Goal: Information Seeking & Learning: Learn about a topic

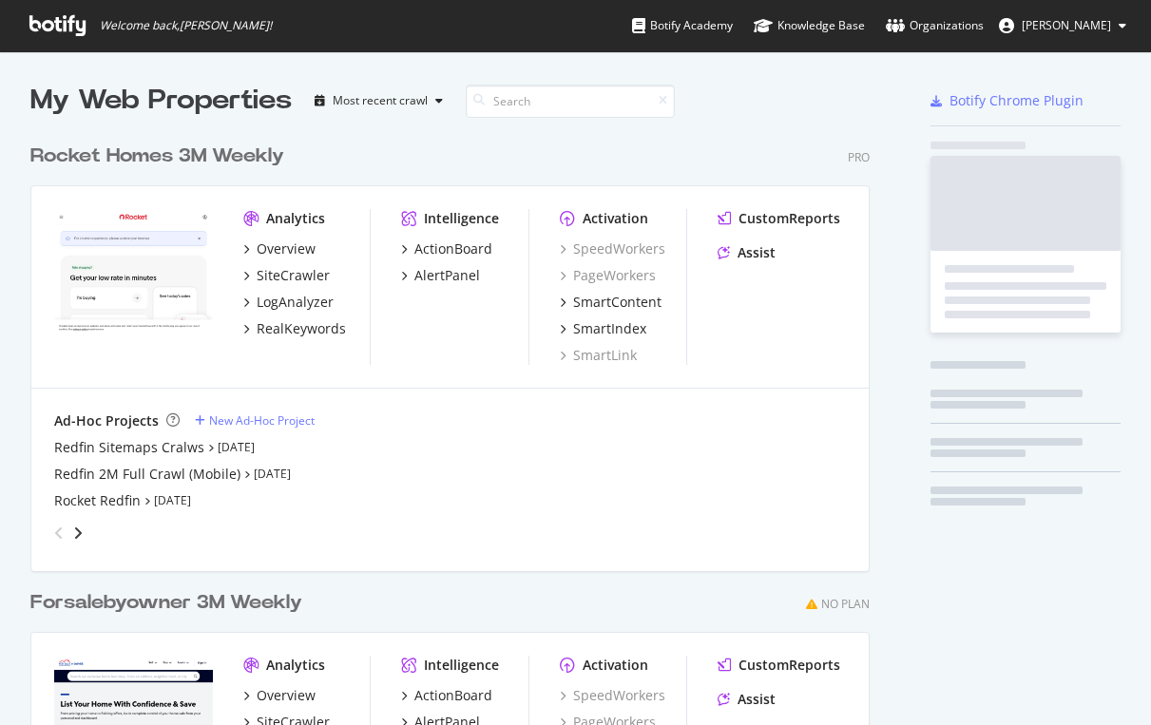
scroll to position [725, 1151]
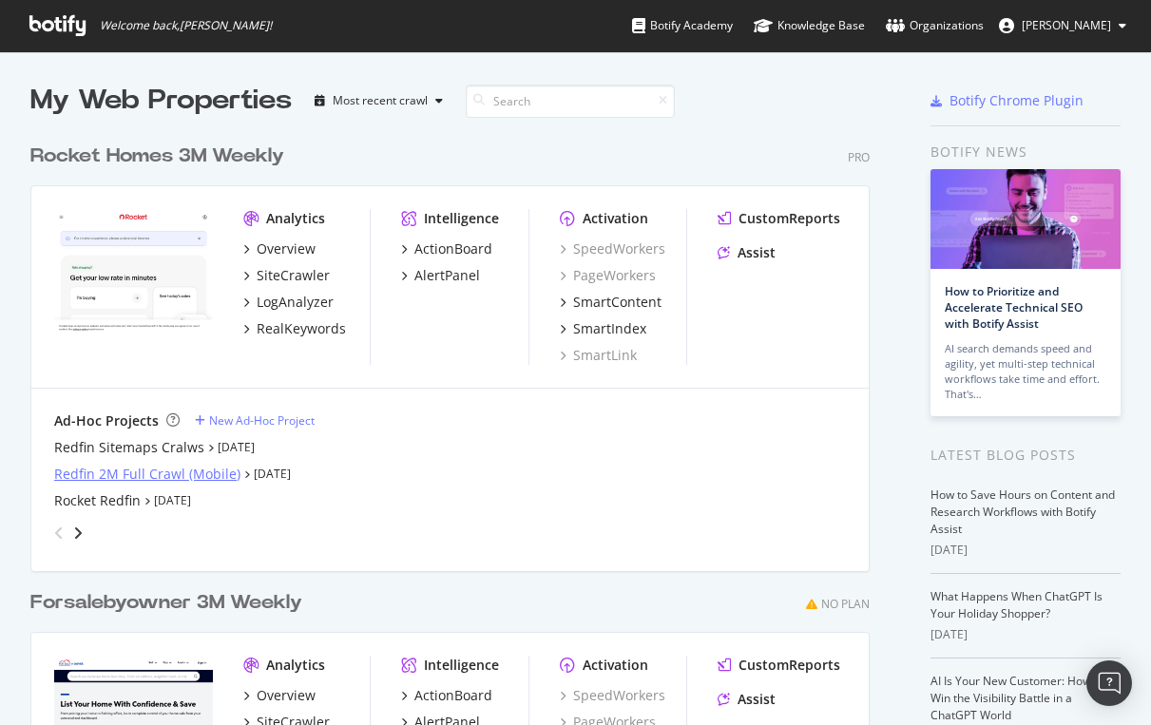
click at [116, 467] on div "Redfin 2M Full Crawl (Mobile)" at bounding box center [147, 474] width 186 height 19
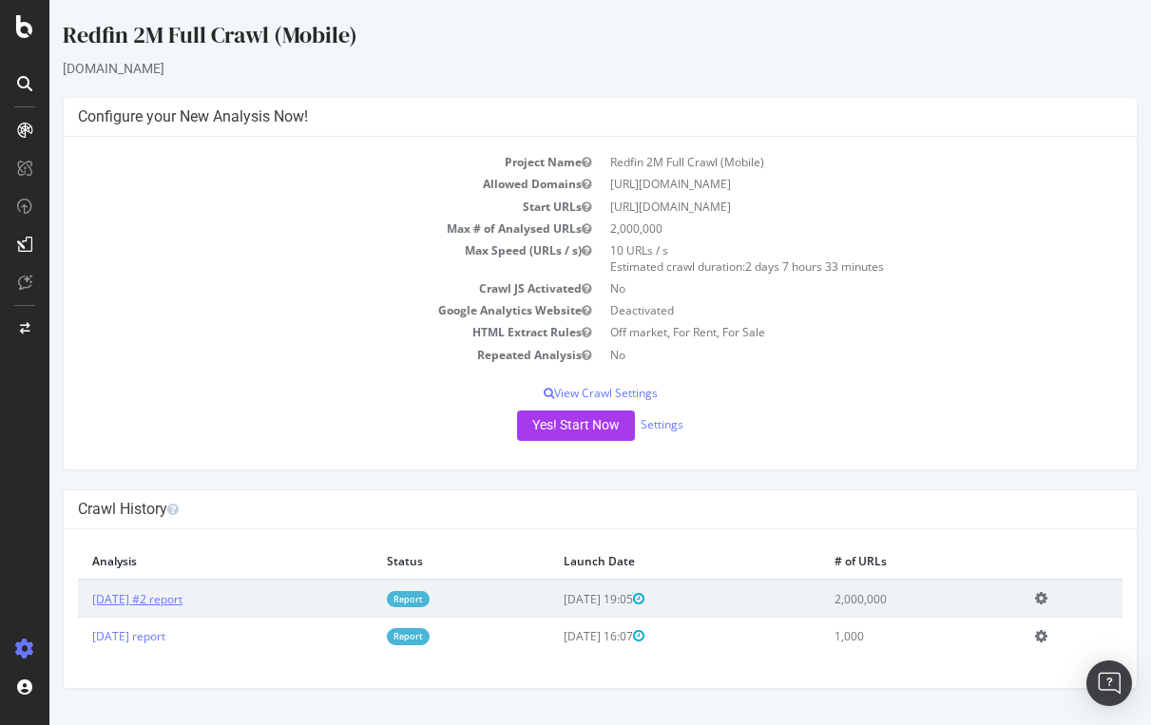
click at [178, 600] on link "[DATE] #2 report" at bounding box center [137, 599] width 90 height 16
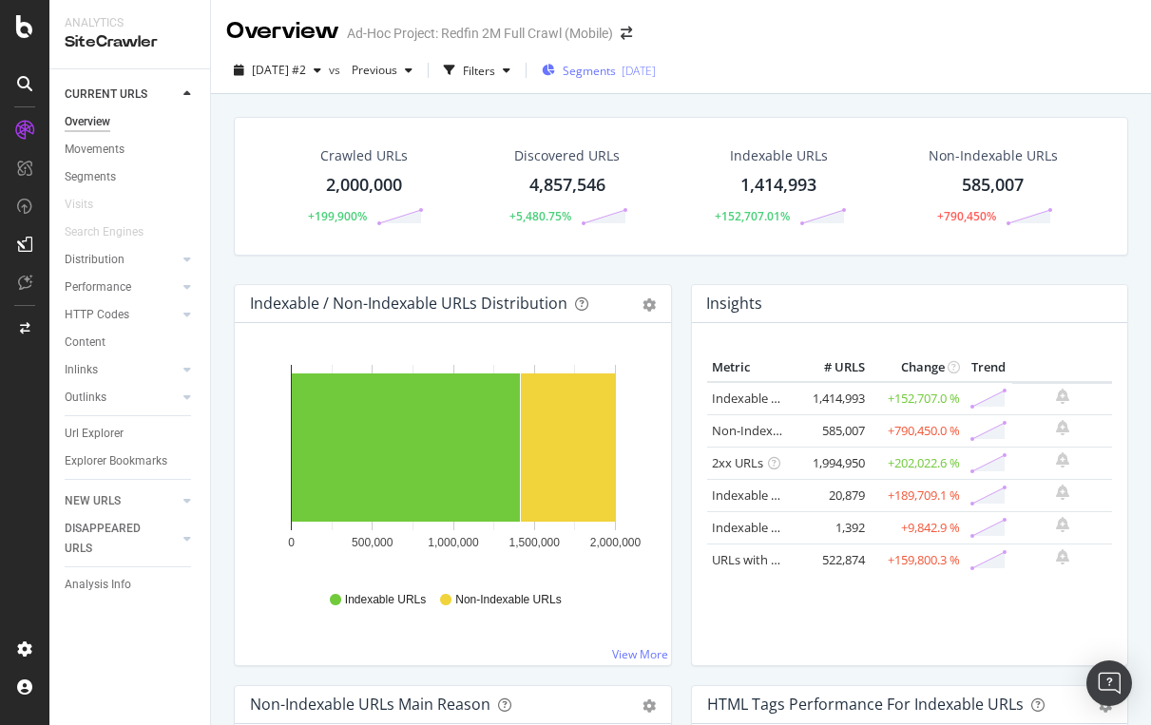
click at [616, 67] on span "Segments" at bounding box center [588, 71] width 53 height 16
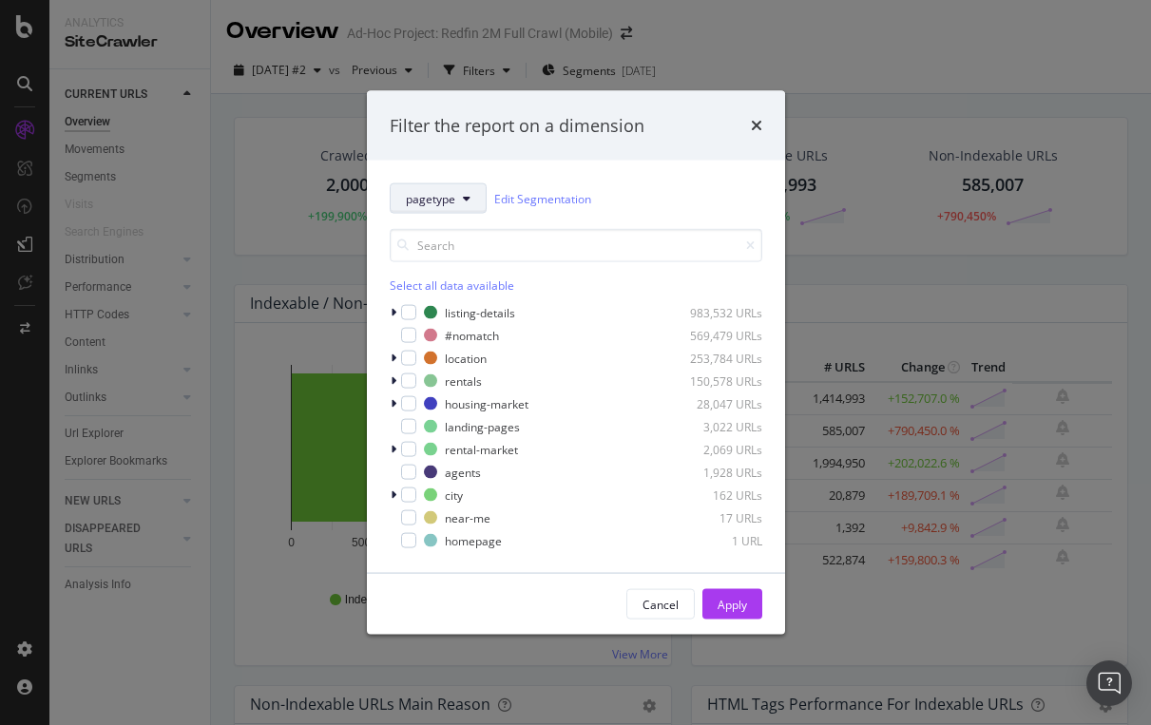
click at [446, 198] on span "pagetype" at bounding box center [430, 198] width 49 height 16
click at [790, 31] on div "Filter the report on a dimension pagetype Edit Segmentation Select all data ava…" at bounding box center [575, 362] width 1151 height 725
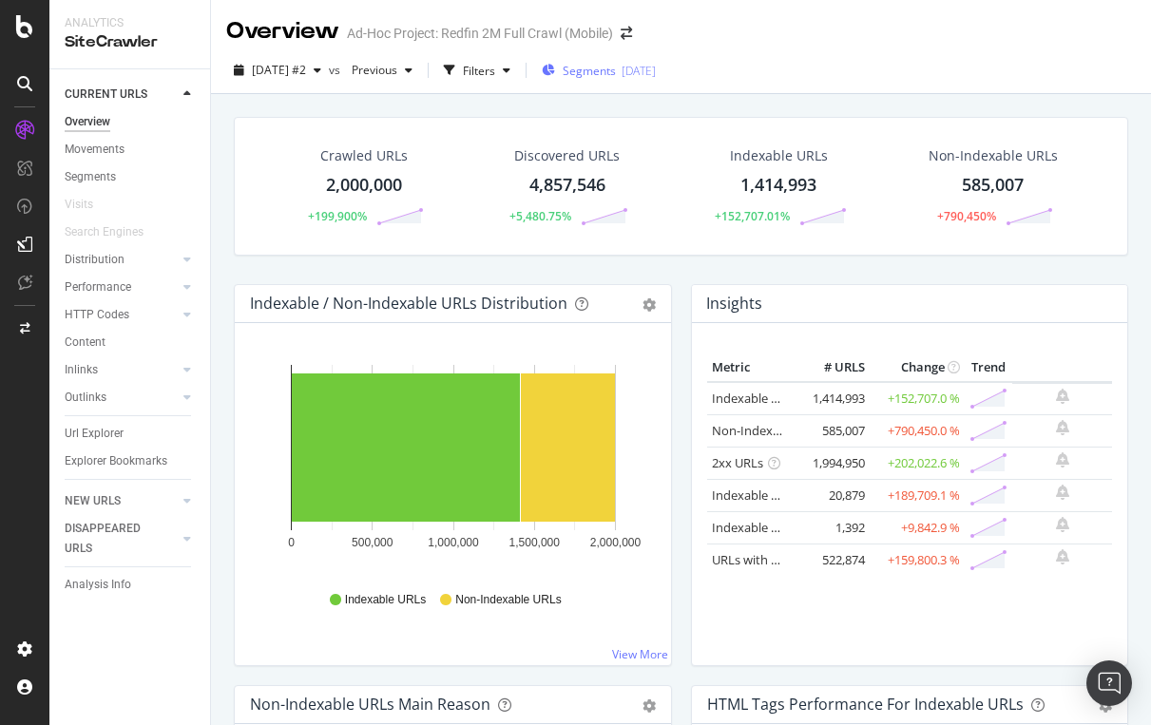
click at [616, 69] on span "Segments" at bounding box center [588, 71] width 53 height 16
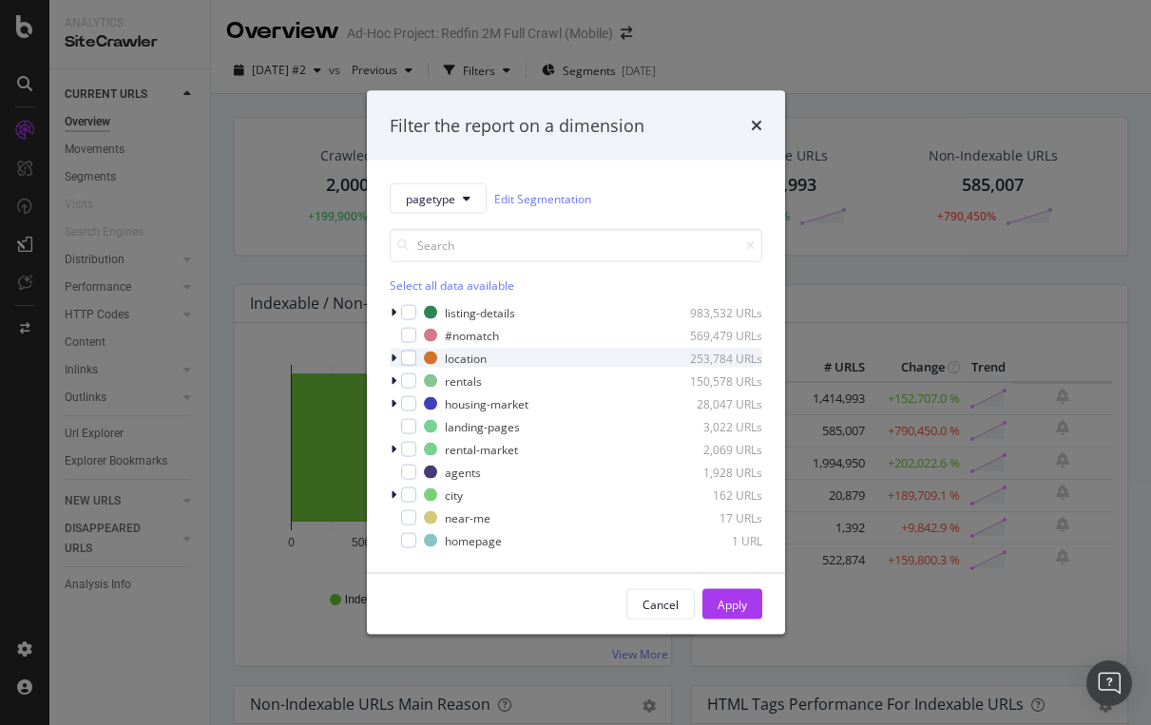
click at [396, 356] on div "modal" at bounding box center [395, 358] width 11 height 19
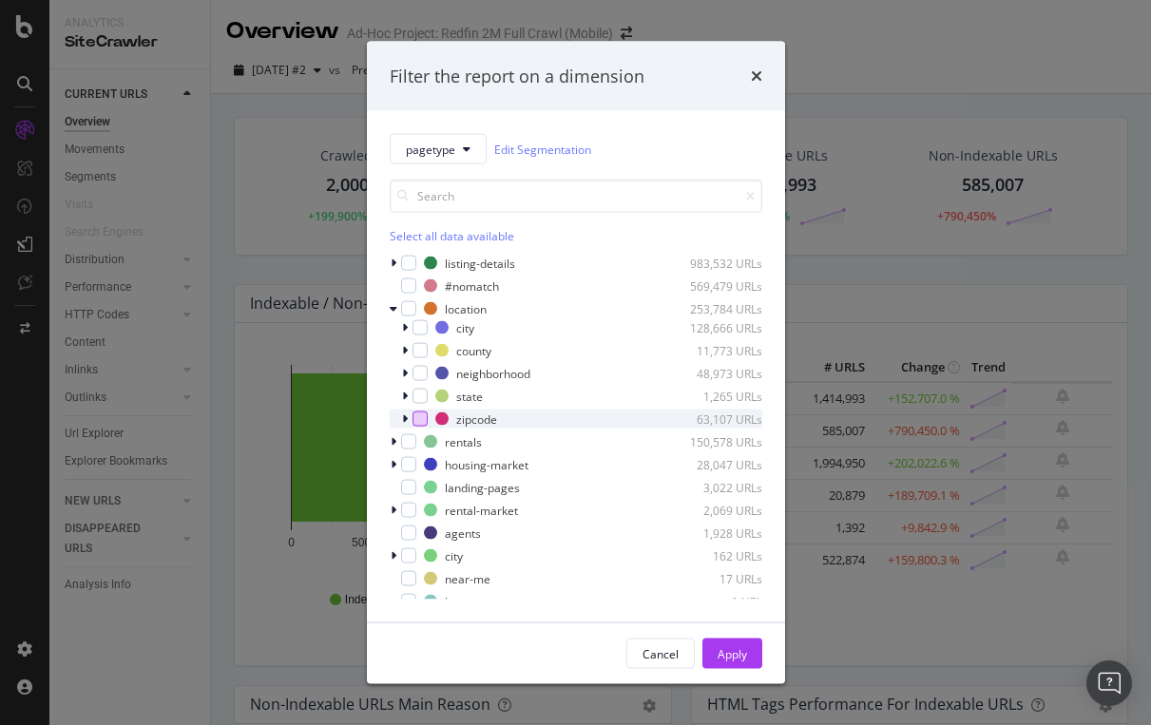
click at [413, 419] on div "modal" at bounding box center [419, 418] width 15 height 15
click at [727, 647] on div "Apply" at bounding box center [731, 653] width 29 height 16
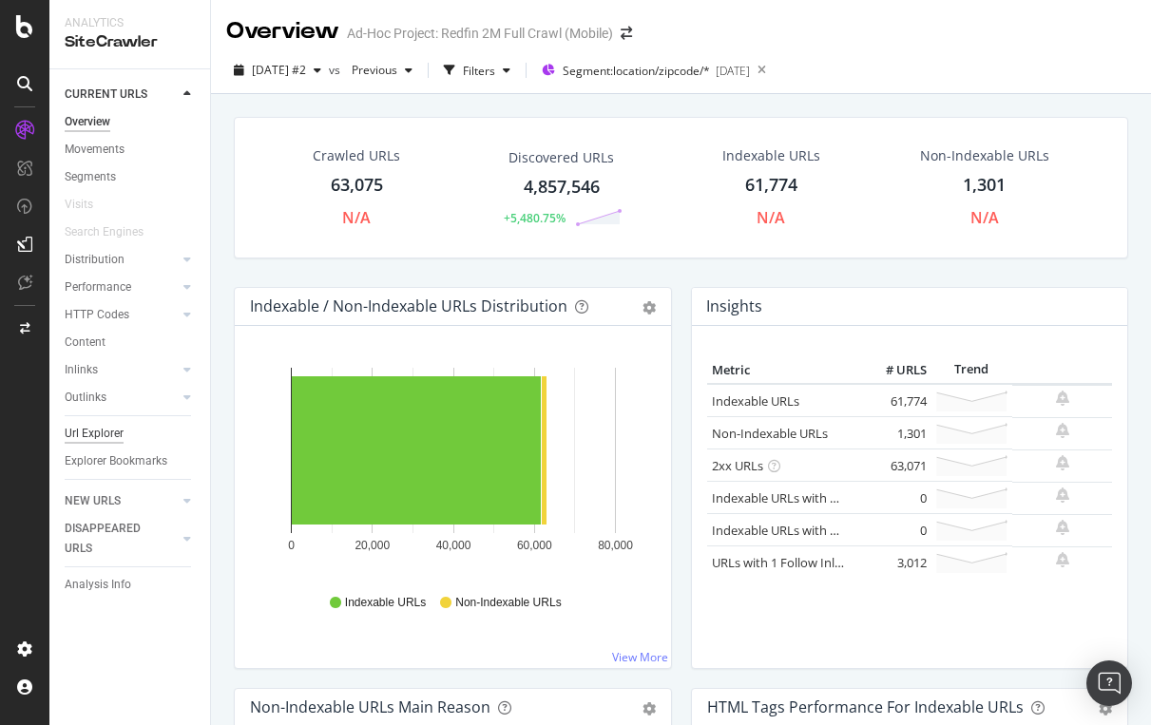
click at [94, 432] on div "Url Explorer" at bounding box center [94, 434] width 59 height 20
